Goal: Navigation & Orientation: Find specific page/section

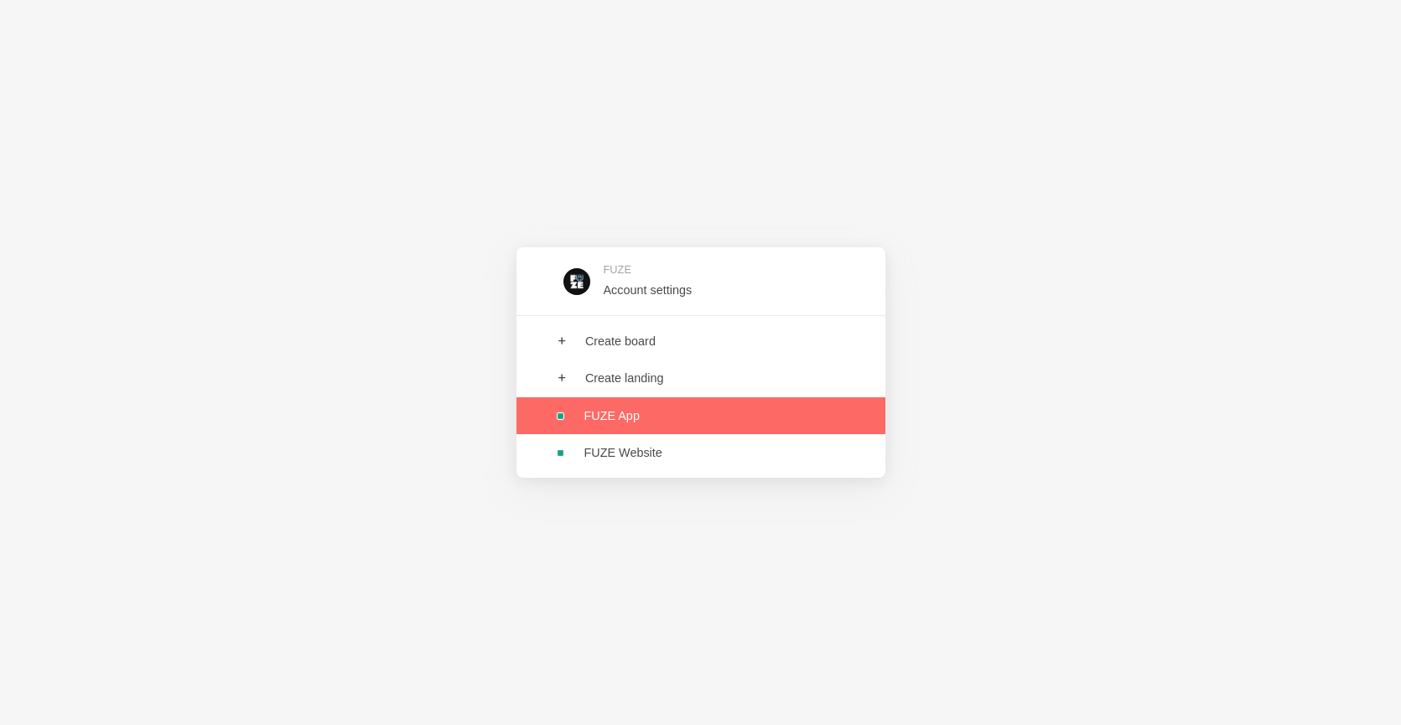
click at [756, 412] on link at bounding box center [700, 415] width 369 height 37
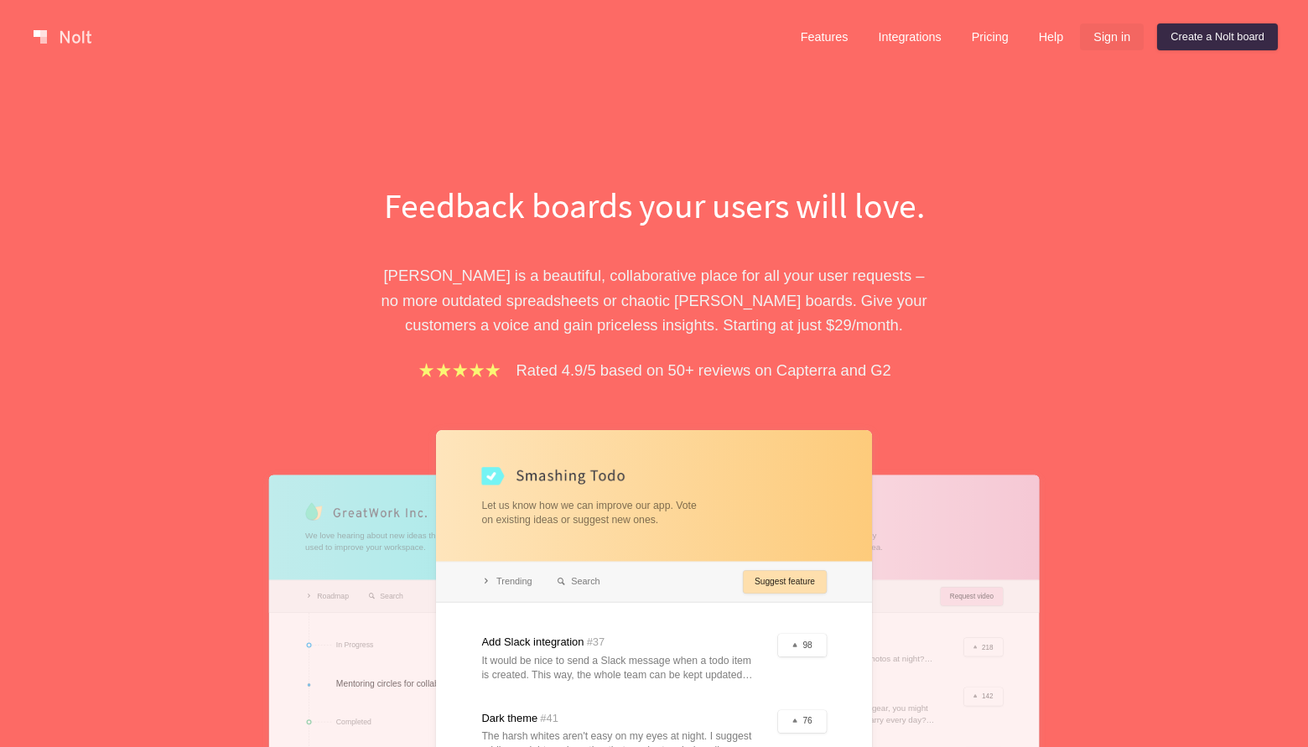
click at [1100, 41] on link "Sign in" at bounding box center [1112, 36] width 64 height 27
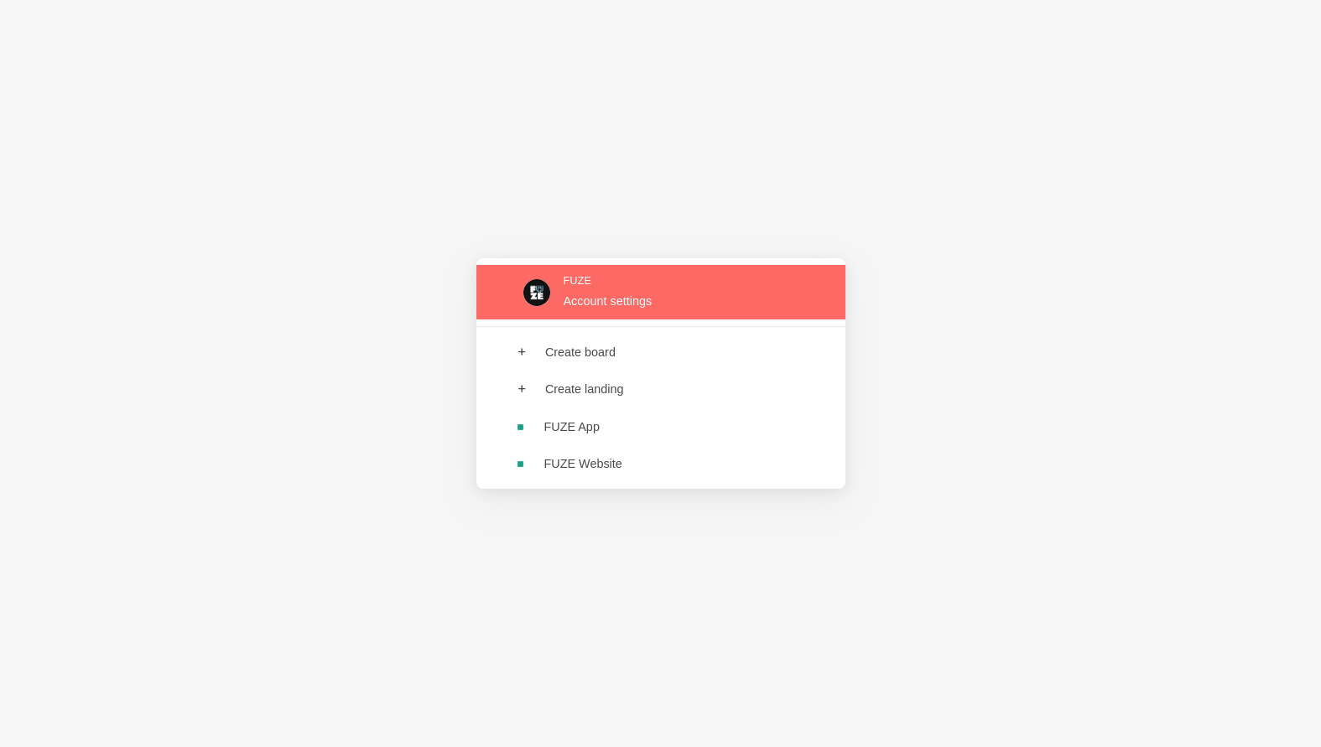
click at [641, 304] on link at bounding box center [660, 292] width 369 height 55
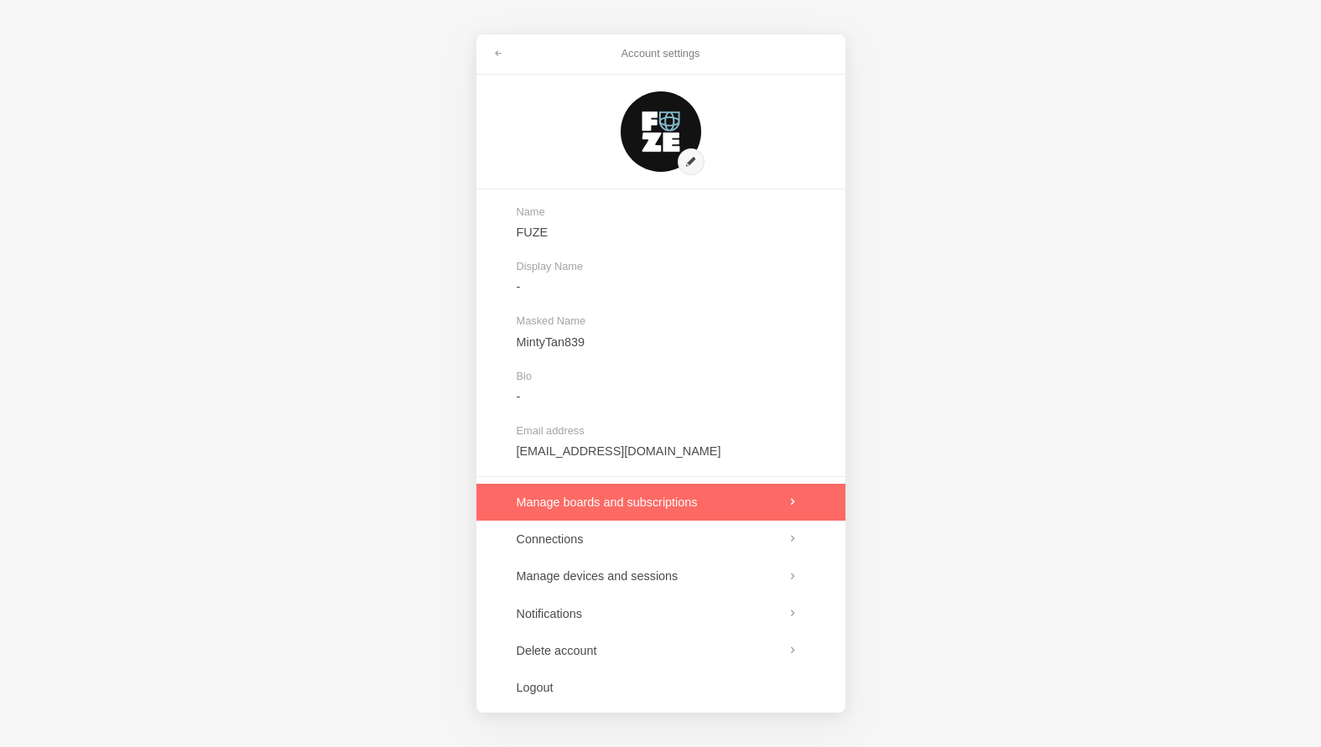
click at [675, 501] on link at bounding box center [660, 502] width 369 height 37
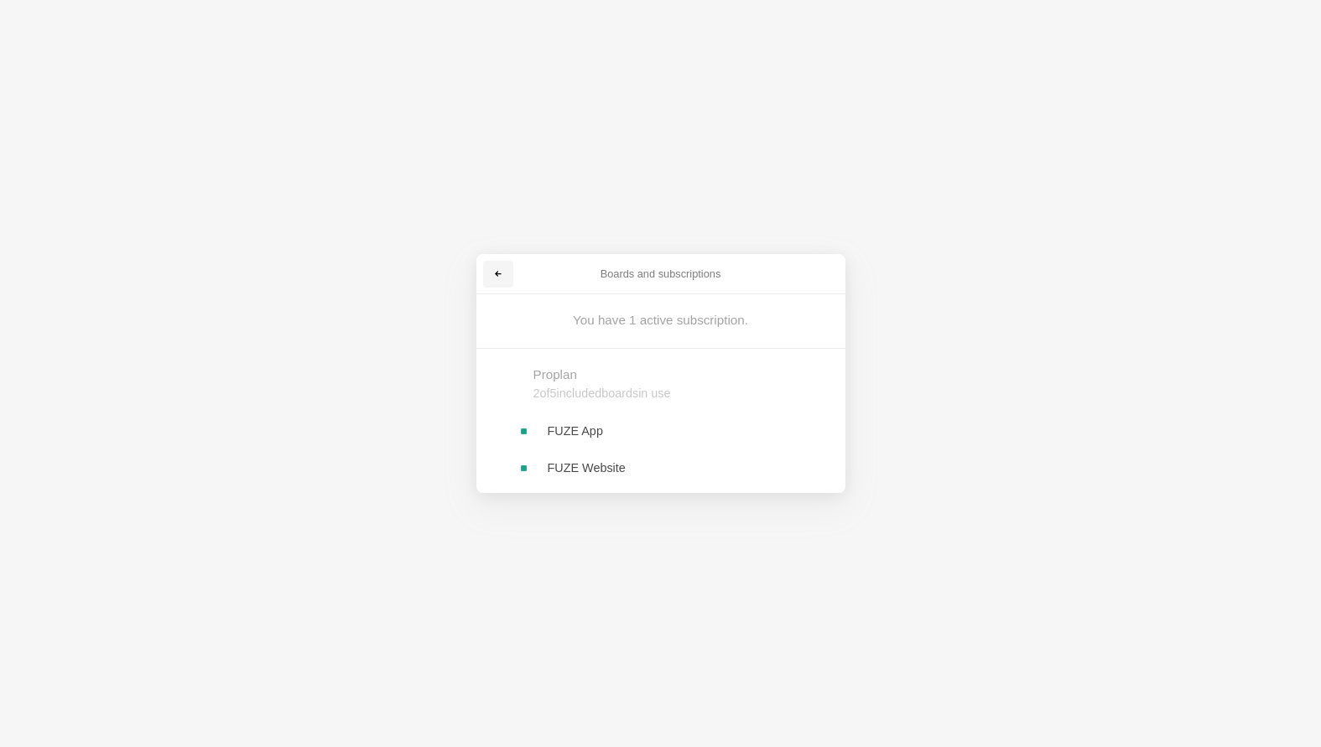
click at [501, 278] on span at bounding box center [498, 274] width 10 height 10
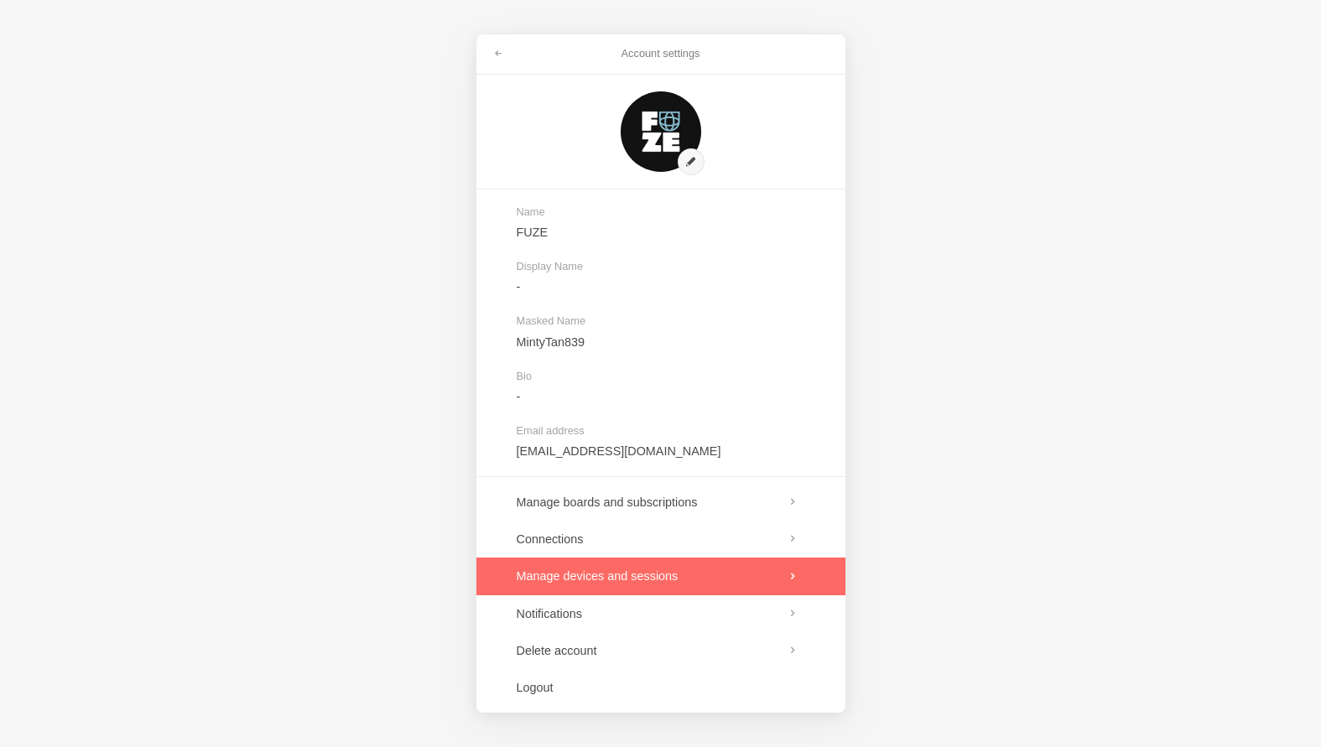
click at [709, 574] on link at bounding box center [660, 576] width 369 height 37
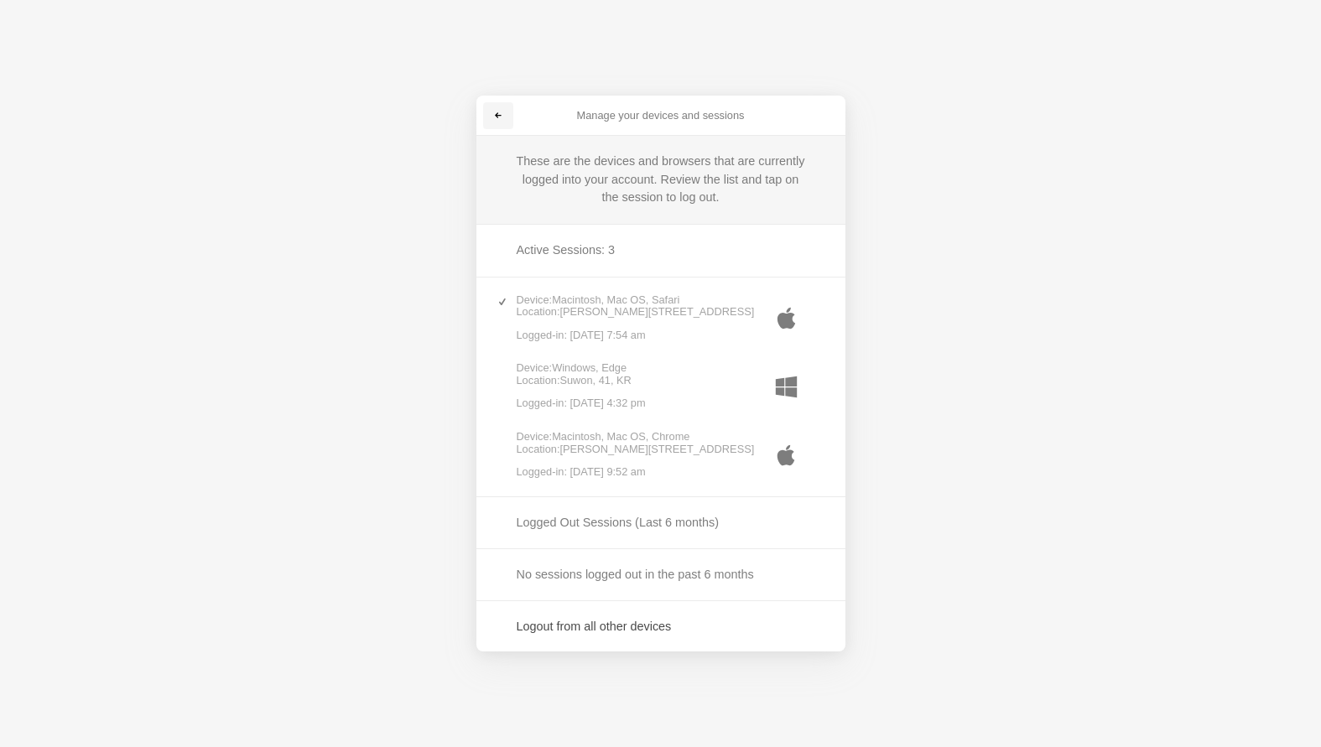
click at [494, 120] on span at bounding box center [498, 116] width 10 height 10
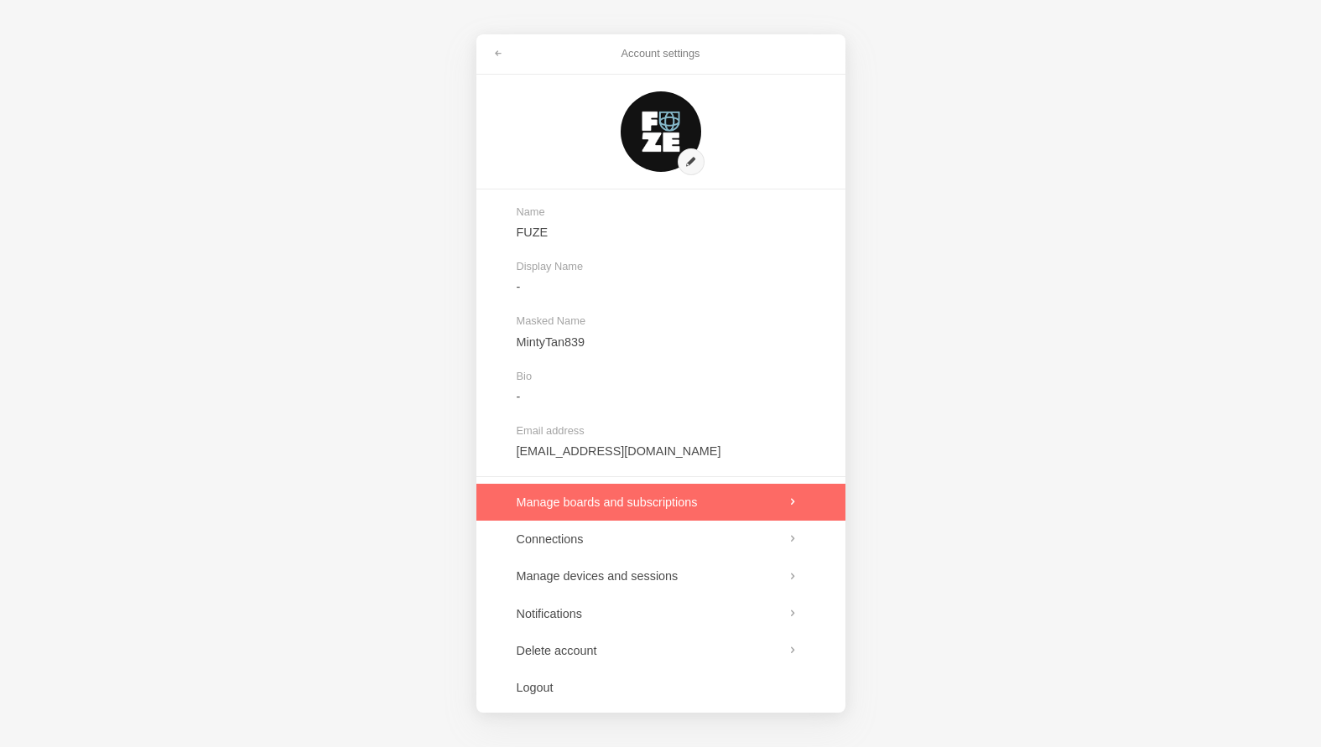
click at [667, 494] on link at bounding box center [660, 502] width 369 height 37
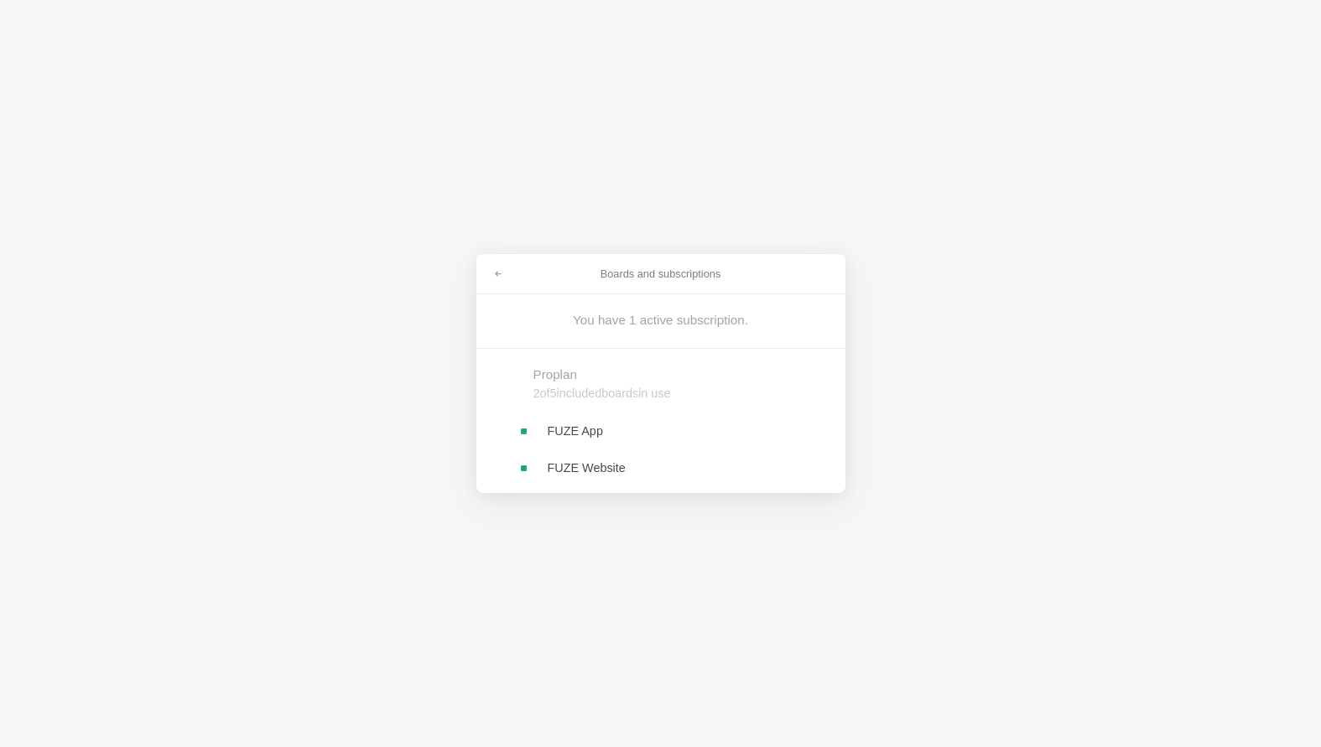
click at [677, 424] on link at bounding box center [660, 431] width 369 height 37
